Goal: Task Accomplishment & Management: Use online tool/utility

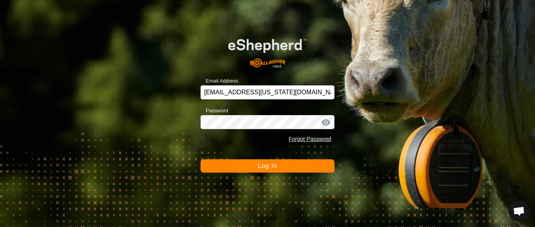
click at [266, 168] on span "Log In" at bounding box center [267, 165] width 19 height 7
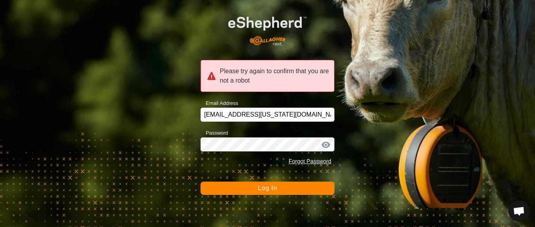
click at [270, 190] on span "Log In" at bounding box center [267, 188] width 19 height 7
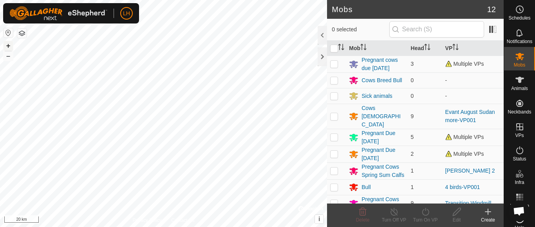
click at [8, 45] on button "+" at bounding box center [8, 45] width 9 height 9
click at [119, 101] on div "+ – ⇧ i © Mapbox , © OpenStreetMap , Improve this map 10 km" at bounding box center [163, 113] width 327 height 227
click at [11, 47] on button "+" at bounding box center [8, 45] width 9 height 9
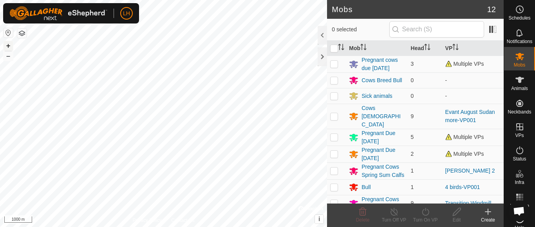
click at [11, 47] on button "+" at bounding box center [8, 45] width 9 height 9
click at [8, 43] on button "+" at bounding box center [8, 45] width 9 height 9
